Goal: Task Accomplishment & Management: Use online tool/utility

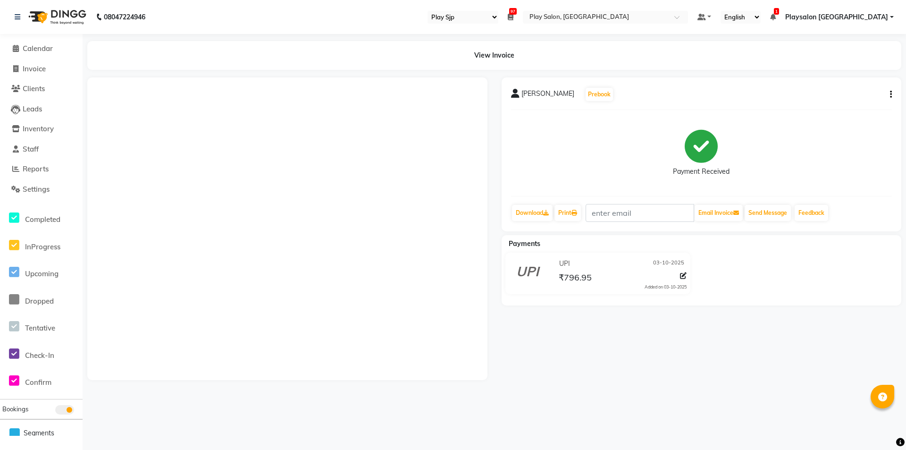
select select "94"
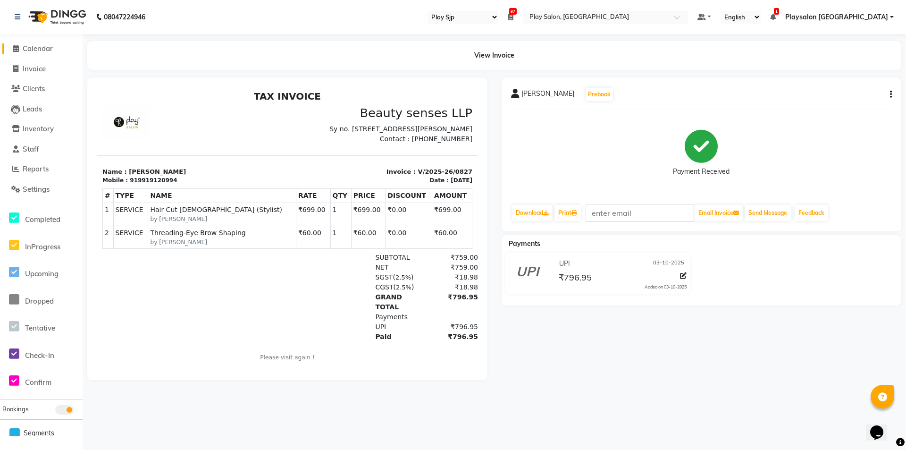
click at [23, 44] on span "Calendar" at bounding box center [38, 48] width 30 height 9
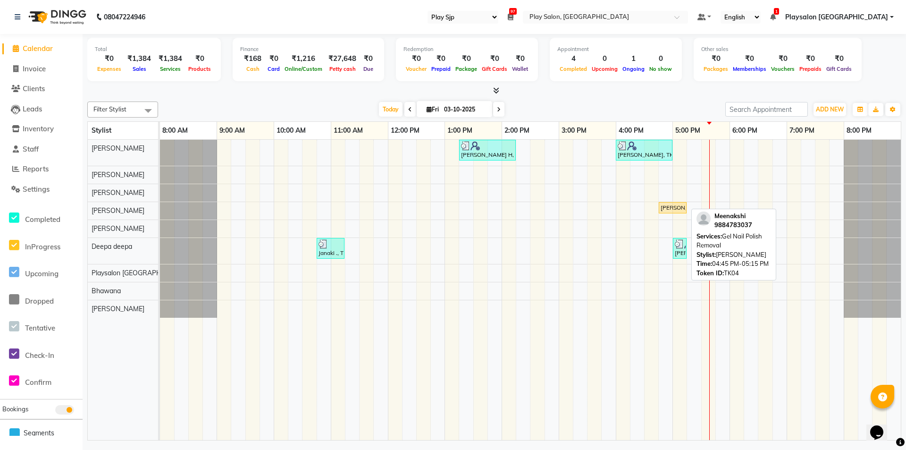
click at [668, 206] on div "[PERSON_NAME], TK04, 04:45 PM-05:15 PM, Gel Nail Polish Removal" at bounding box center [672, 207] width 26 height 8
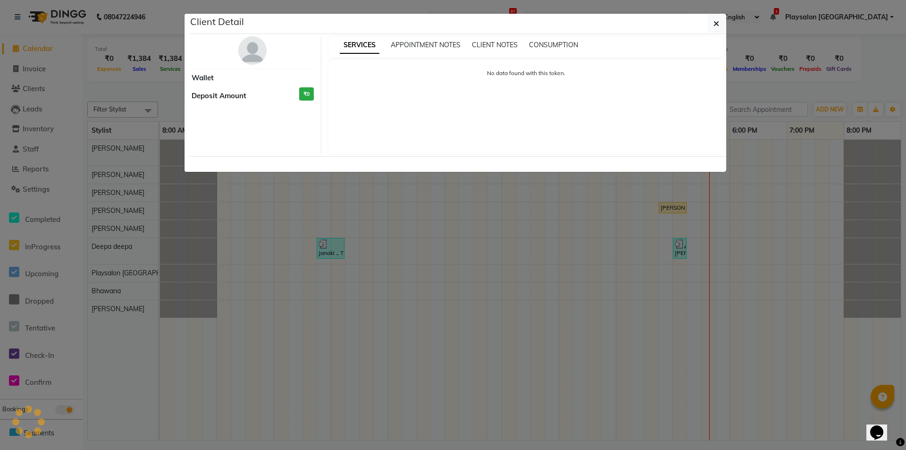
select select "1"
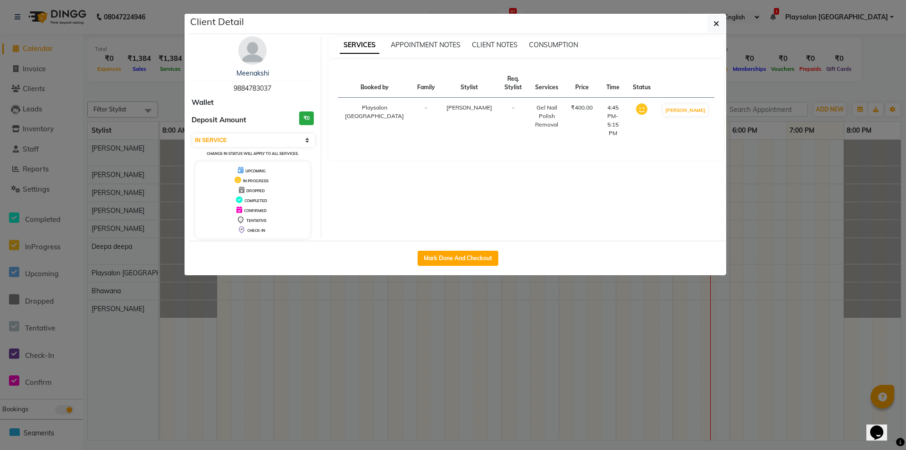
click at [533, 107] on div "Gel Nail Polish Removal" at bounding box center [546, 115] width 26 height 25
click at [465, 252] on button "Mark Done And Checkout" at bounding box center [457, 257] width 81 height 15
select select "service"
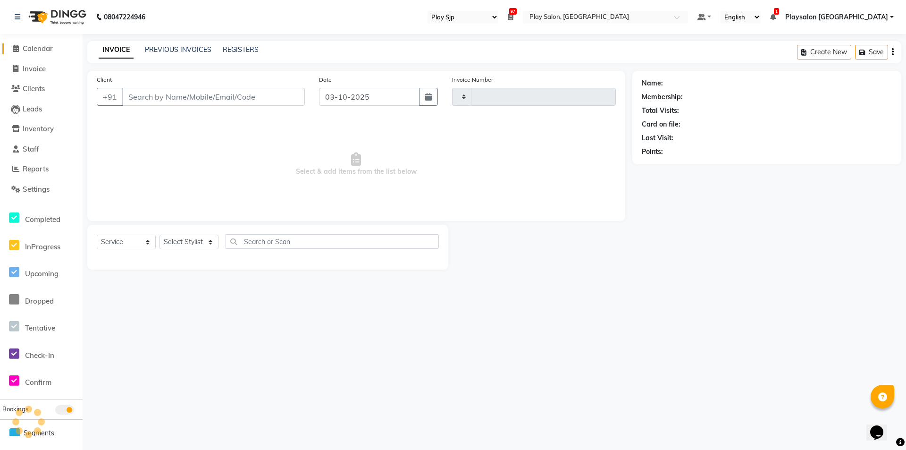
type input "0828"
select select "8308"
select select "product"
select select "80387"
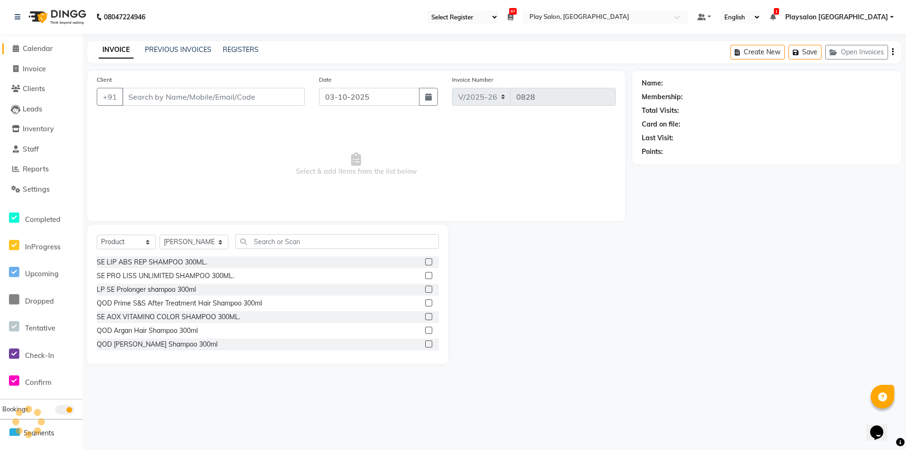
type input "9884783037"
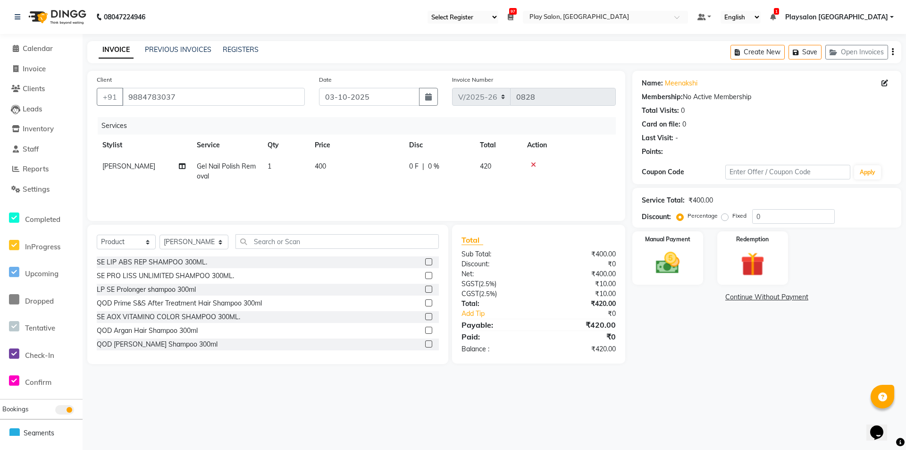
click at [221, 168] on span "Gel Nail Polish Removal" at bounding box center [226, 171] width 59 height 18
select select "80386"
click at [221, 168] on span "Gel Nail Polish Removal" at bounding box center [240, 169] width 71 height 8
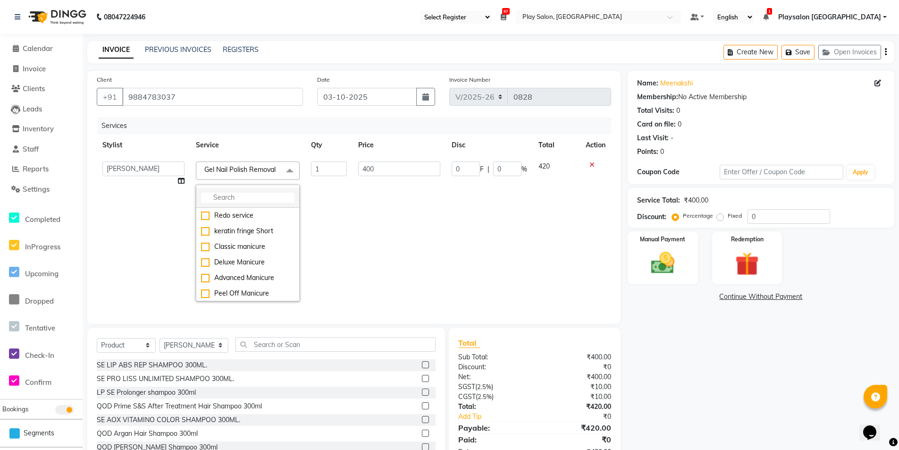
click at [225, 200] on input "multiselect-search" at bounding box center [247, 197] width 93 height 10
type input "exte"
click at [256, 239] on div "Nail extension removal" at bounding box center [247, 241] width 93 height 10
checkbox input "true"
type input "800"
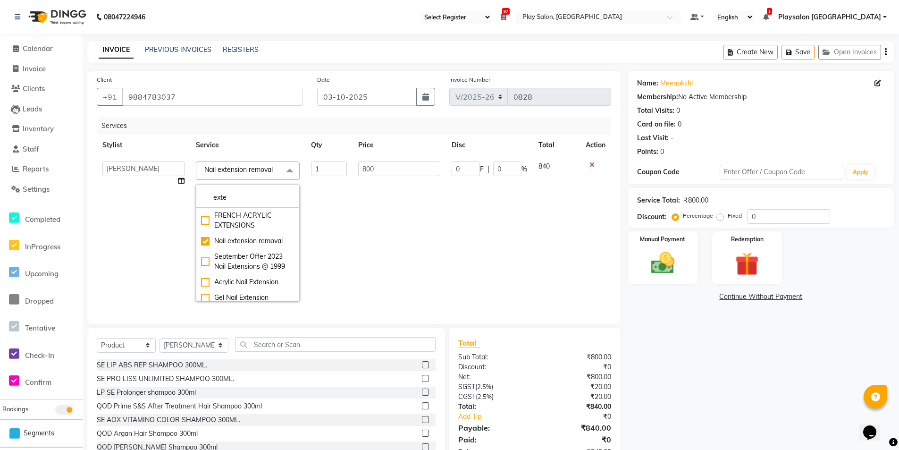
click at [341, 217] on td "1" at bounding box center [328, 231] width 47 height 151
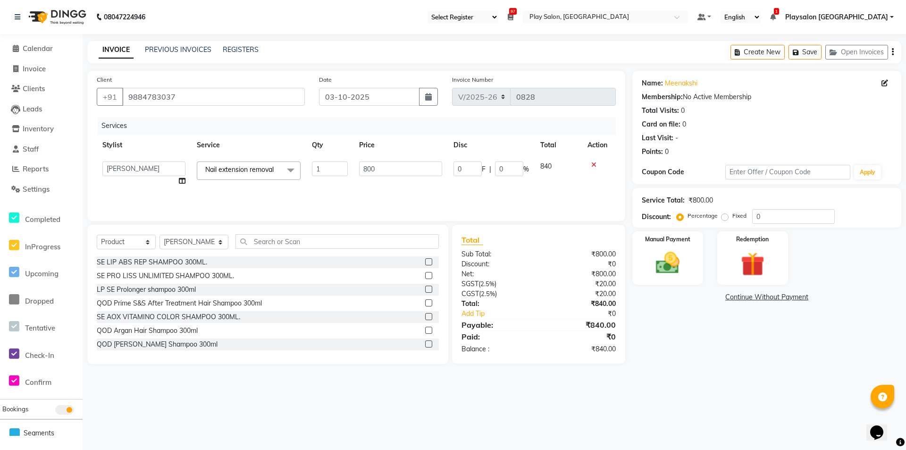
click at [385, 185] on td "800" at bounding box center [400, 174] width 94 height 36
drag, startPoint x: 680, startPoint y: 264, endPoint x: 687, endPoint y: 265, distance: 7.6
click at [680, 264] on img at bounding box center [667, 263] width 41 height 29
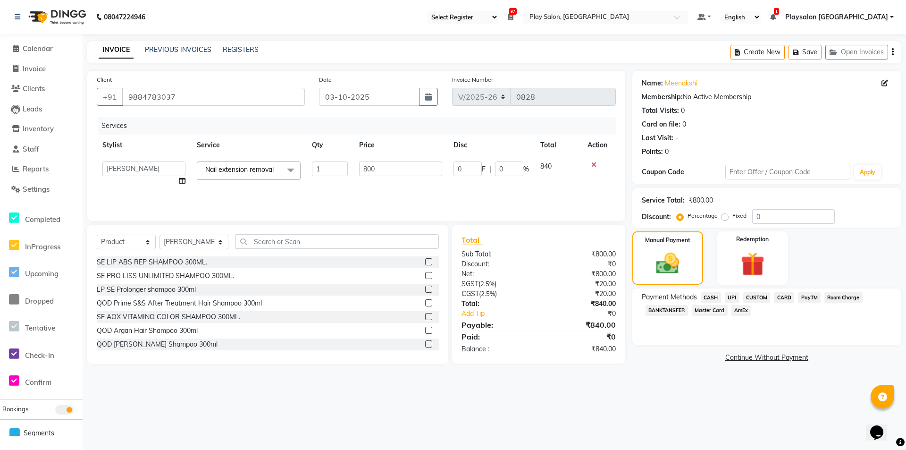
click at [731, 296] on span "UPI" at bounding box center [732, 297] width 15 height 11
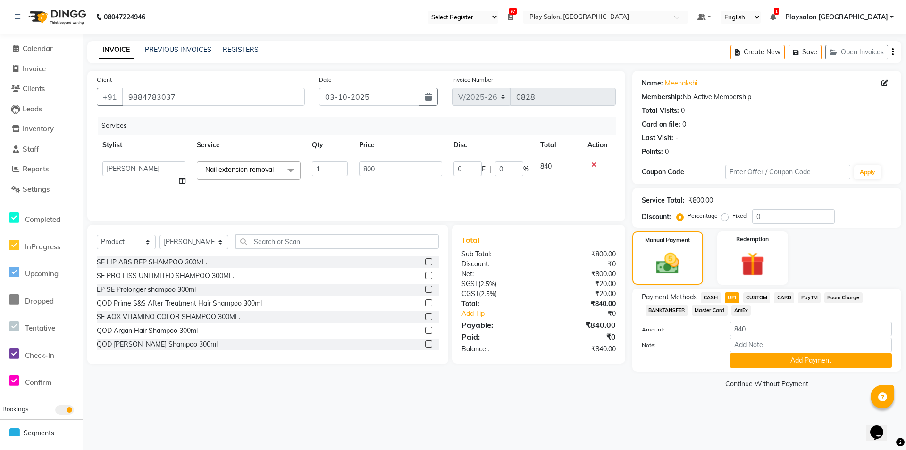
click at [682, 331] on label "Amount:" at bounding box center [678, 329] width 88 height 8
click at [778, 362] on button "Add Payment" at bounding box center [811, 360] width 162 height 15
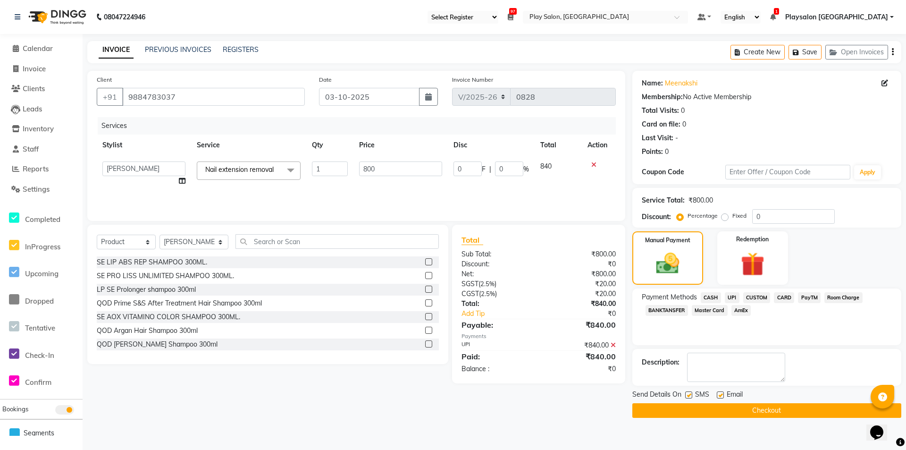
drag, startPoint x: 685, startPoint y: 394, endPoint x: 709, endPoint y: 398, distance: 24.3
click at [686, 394] on label at bounding box center [688, 394] width 7 height 7
click at [686, 394] on input "checkbox" at bounding box center [688, 395] width 6 height 6
checkbox input "false"
click at [721, 393] on label at bounding box center [719, 394] width 7 height 7
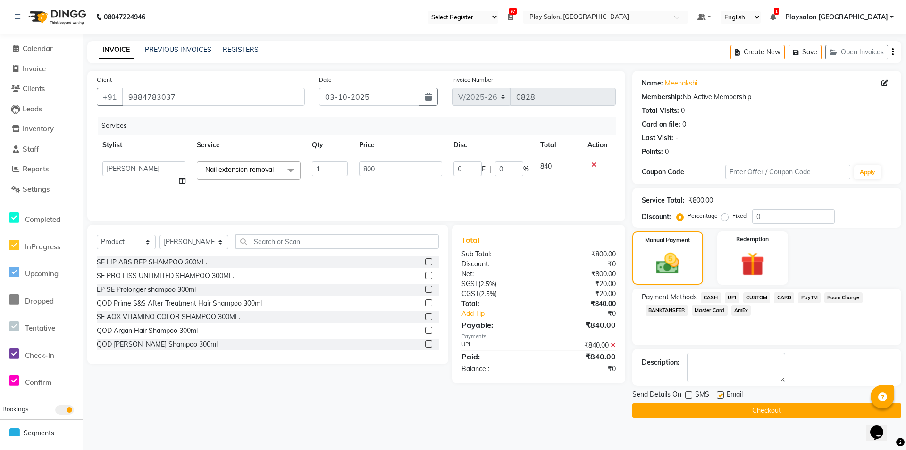
click at [721, 393] on input "checkbox" at bounding box center [719, 395] width 6 height 6
checkbox input "false"
click at [730, 408] on button "Checkout" at bounding box center [766, 410] width 269 height 15
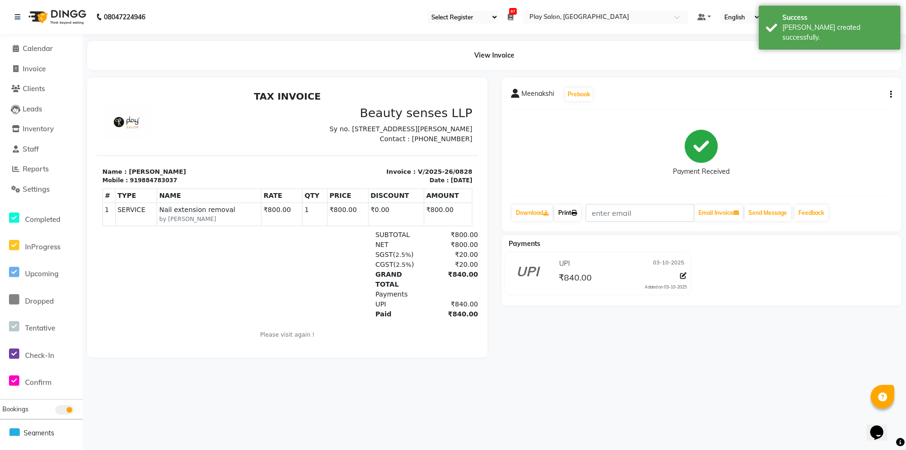
click at [569, 211] on link "Print" at bounding box center [567, 213] width 26 height 16
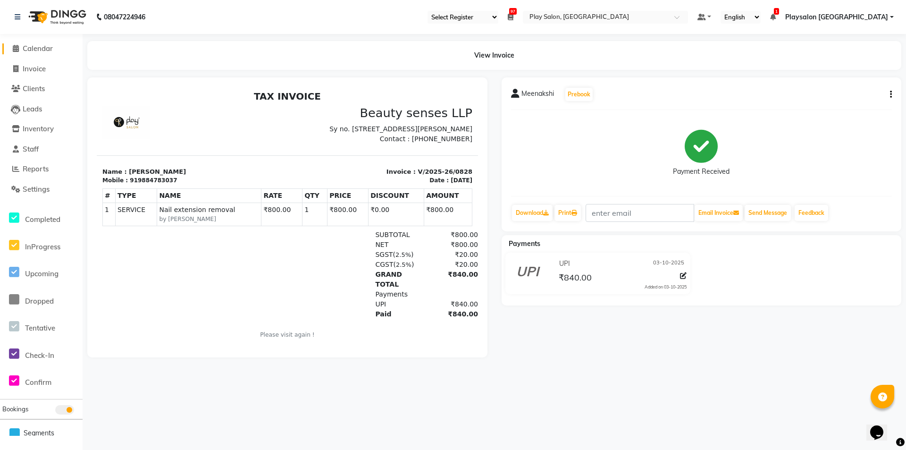
click at [28, 47] on span "Calendar" at bounding box center [38, 48] width 30 height 9
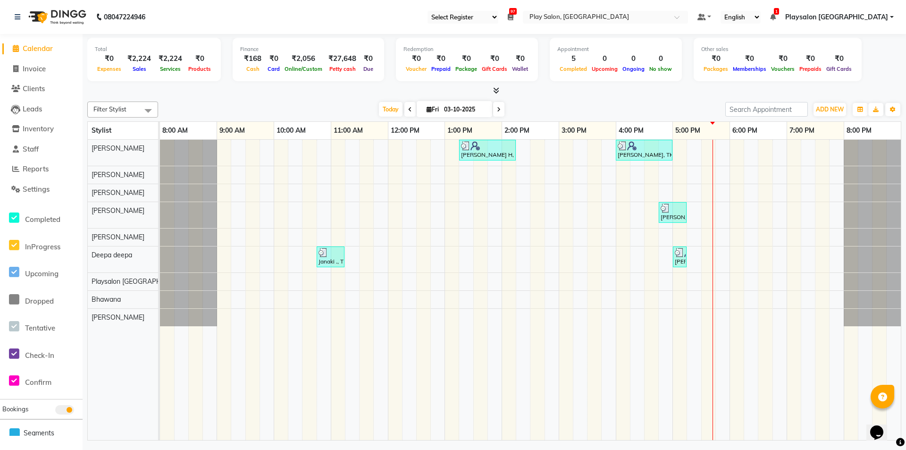
click at [241, 100] on div "Filter Stylist Select All [PERSON_NAME] [PERSON_NAME] [PERSON_NAME] Yimkhiung […" at bounding box center [494, 269] width 814 height 342
click at [246, 105] on div "[DATE] [DATE]" at bounding box center [442, 109] width 558 height 14
click at [255, 98] on div "Filter Stylist Select All [PERSON_NAME] [PERSON_NAME] [PERSON_NAME] Yimkhiung […" at bounding box center [494, 269] width 814 height 342
click at [29, 171] on span "Reports" at bounding box center [36, 168] width 26 height 9
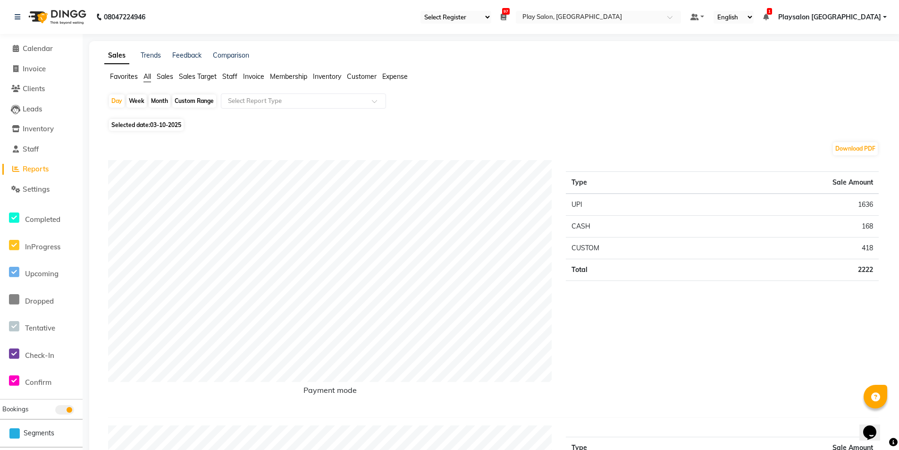
click at [155, 101] on div "Month" at bounding box center [160, 100] width 22 height 13
select select "10"
select select "2025"
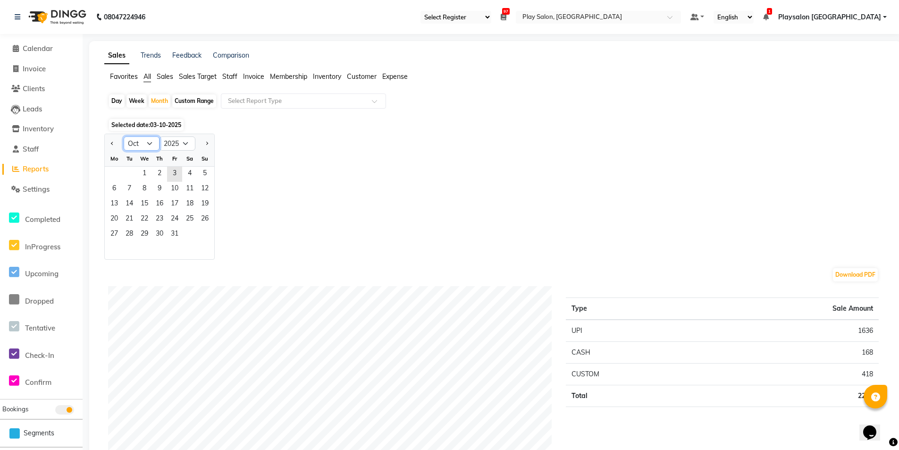
click at [147, 143] on select "Jan Feb Mar Apr May Jun [DATE] Aug Sep Oct Nov Dec" at bounding box center [142, 143] width 36 height 14
select select "9"
click at [124, 136] on select "Jan Feb Mar Apr May Jun [DATE] Aug Sep Oct Nov Dec" at bounding box center [142, 143] width 36 height 14
click at [112, 170] on span "1" at bounding box center [114, 174] width 15 height 15
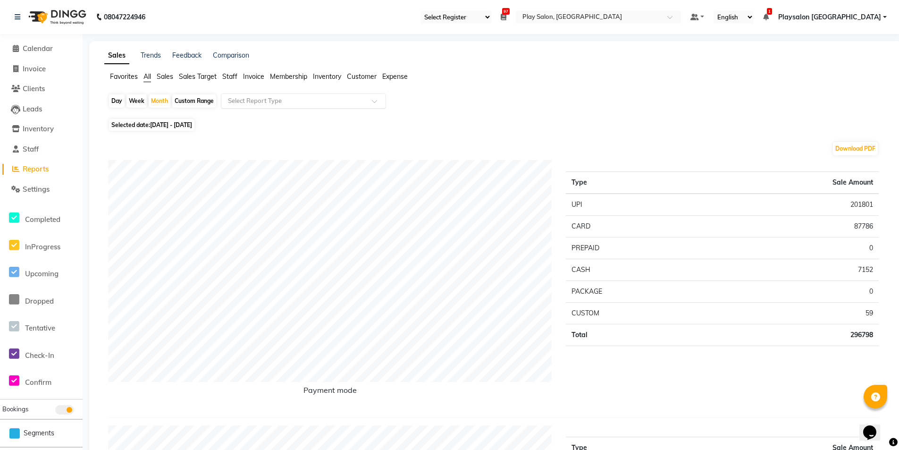
click at [273, 100] on input "text" at bounding box center [294, 100] width 136 height 9
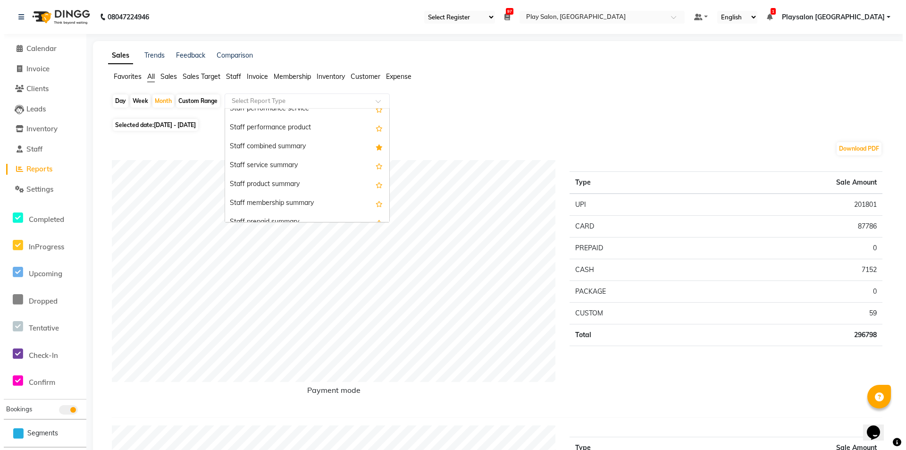
scroll to position [505, 0]
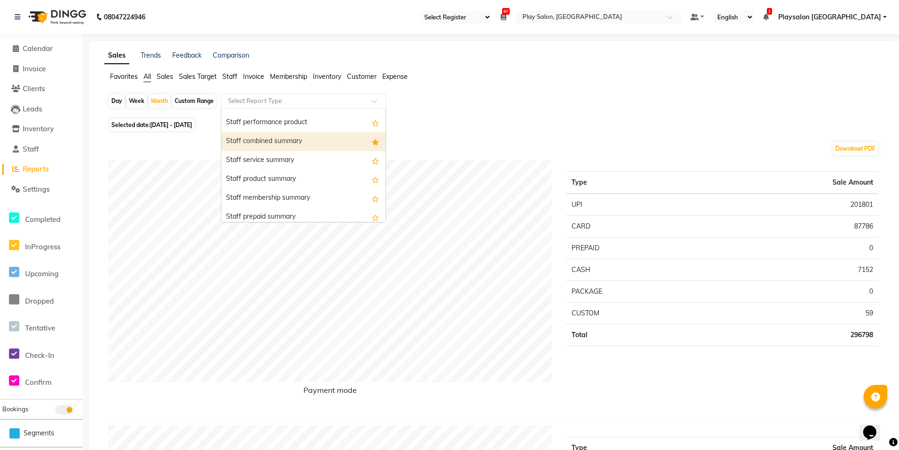
click at [291, 138] on div "Staff combined summary" at bounding box center [303, 141] width 164 height 19
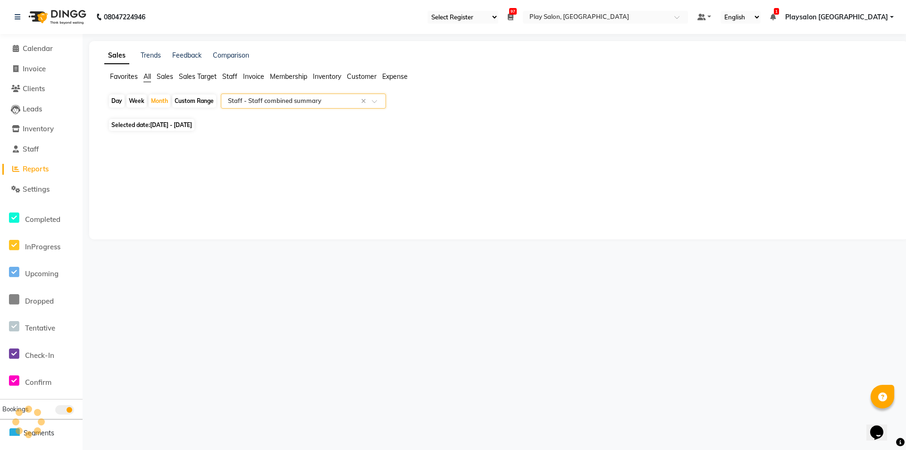
select select "full_report"
select select "csv"
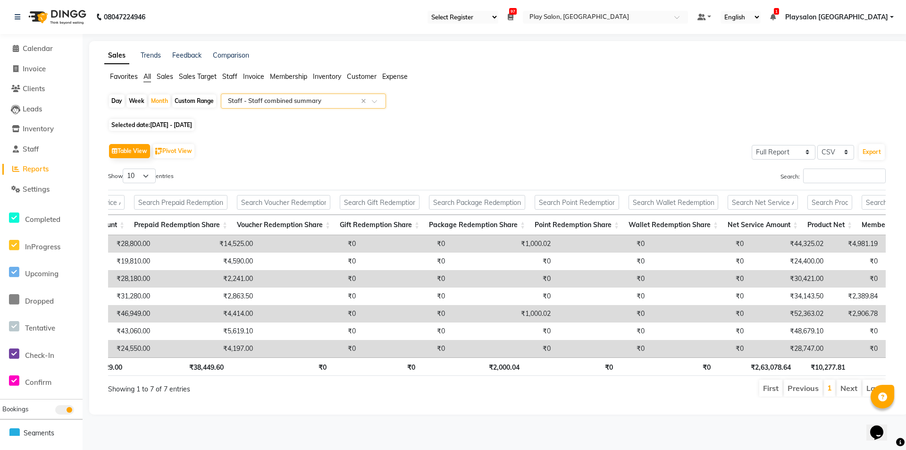
scroll to position [0, 139]
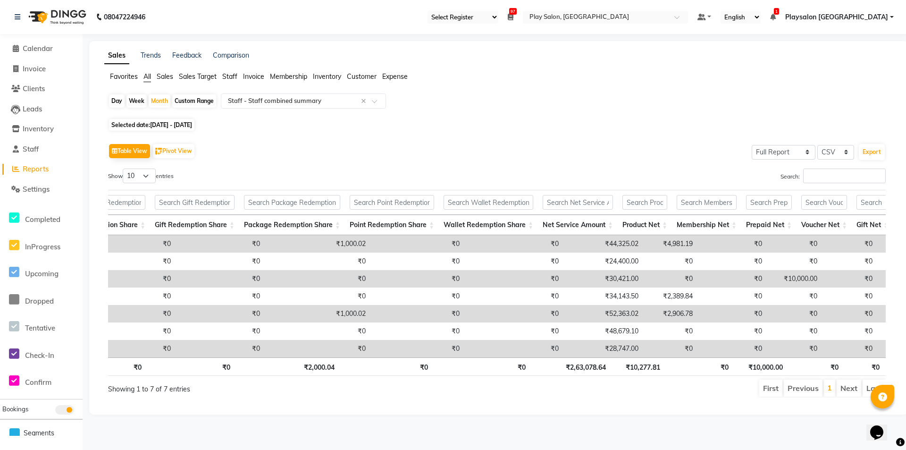
click at [364, 157] on div "Table View Pivot View Select Full Report Filtered Report Select CSV PDF Export" at bounding box center [496, 151] width 777 height 20
click at [37, 47] on span "Calendar" at bounding box center [38, 48] width 30 height 9
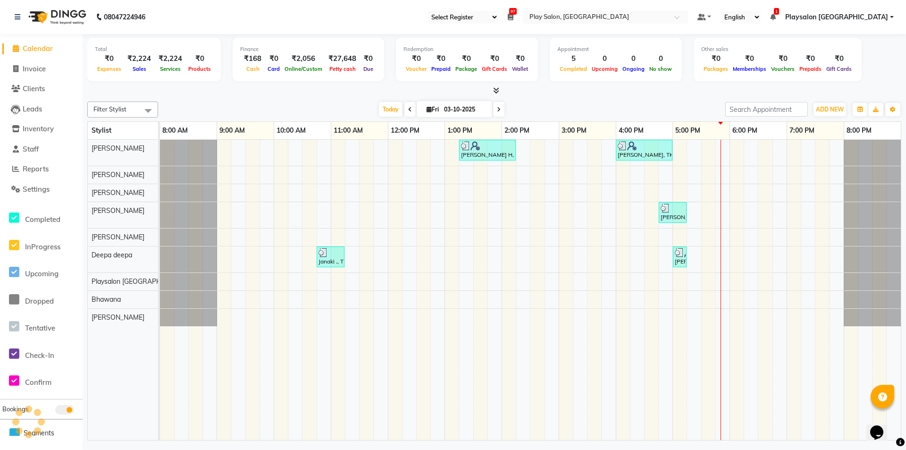
click at [215, 99] on div "Filter Stylist Select All [PERSON_NAME] [PERSON_NAME] [PERSON_NAME] Yimkhiung […" at bounding box center [494, 269] width 814 height 342
click at [550, 96] on div "Total ₹0 Expenses ₹2,224 Sales ₹2,224 Services ₹0 Products Finance ₹168 Cash ₹0…" at bounding box center [494, 238] width 823 height 408
click at [276, 105] on div "[DATE] [DATE]" at bounding box center [442, 109] width 558 height 14
